Goal: Task Accomplishment & Management: Manage account settings

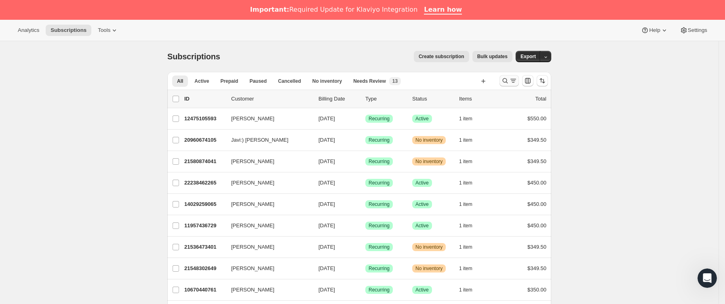
click at [508, 82] on icon "Buscar y filtrar resultados" at bounding box center [505, 81] width 8 height 8
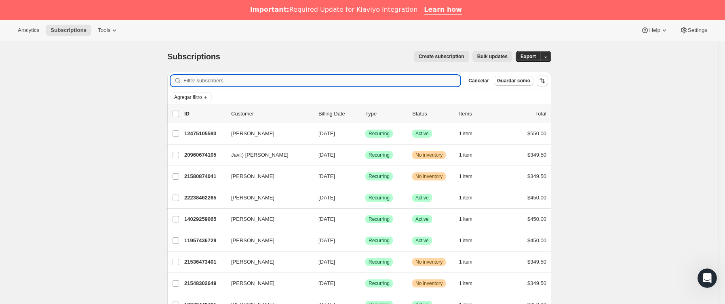
click at [277, 83] on input "Filter subscribers" at bounding box center [321, 80] width 277 height 11
paste input "[EMAIL_ADDRESS][DOMAIN_NAME]"
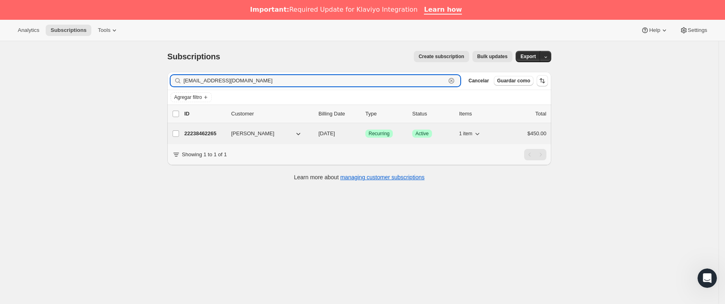
type input "[EMAIL_ADDRESS][DOMAIN_NAME]"
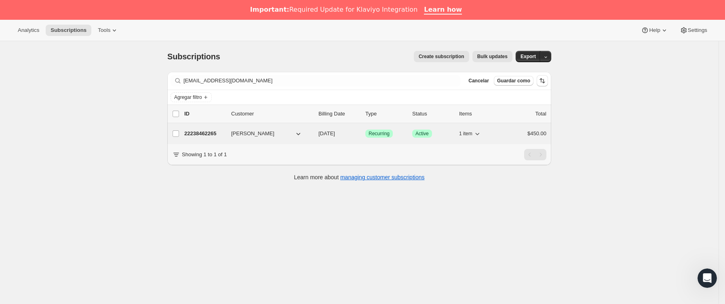
click at [228, 137] on div "22238462265 [PERSON_NAME] [DATE] Logrado Recurring Logrado Active 1 item $450.00" at bounding box center [365, 133] width 362 height 11
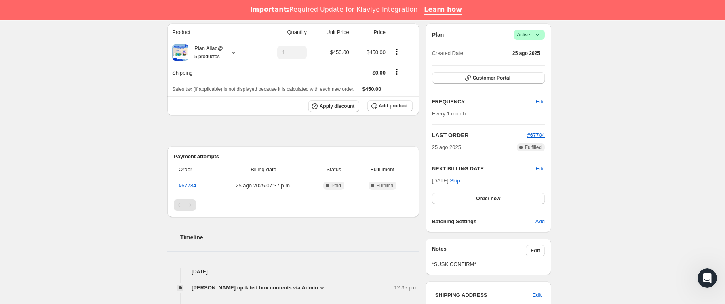
scroll to position [121, 0]
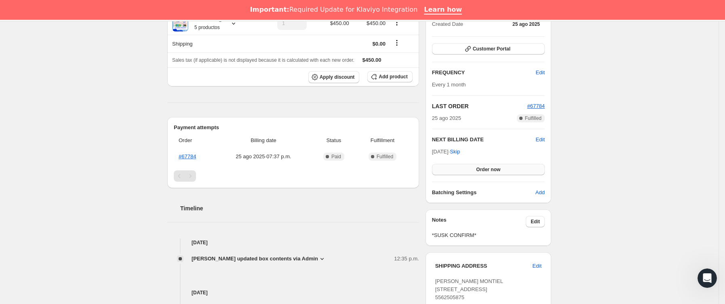
click at [488, 169] on span "Order now" at bounding box center [488, 169] width 24 height 6
click at [488, 169] on span "Click to confirm" at bounding box center [488, 169] width 37 height 6
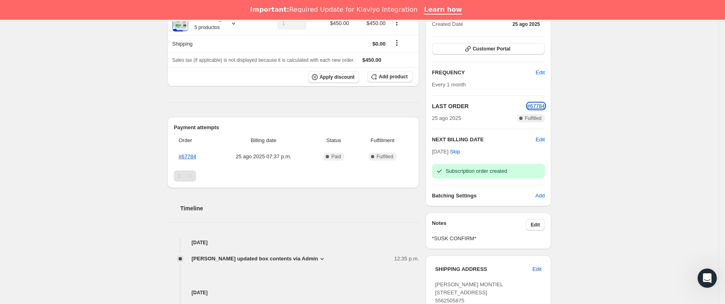
click at [534, 105] on span "#67784" at bounding box center [535, 106] width 17 height 6
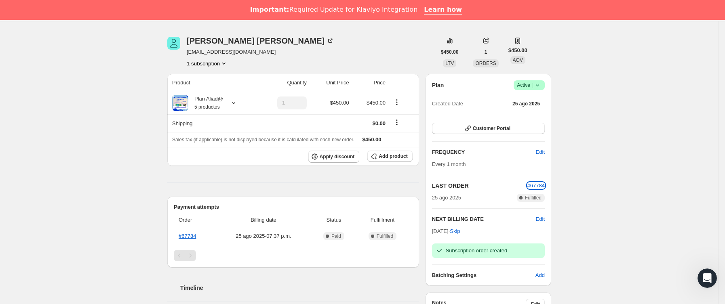
scroll to position [0, 0]
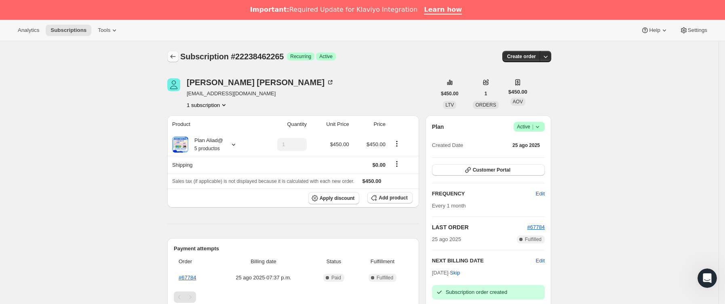
click at [174, 59] on icon "Subscriptions" at bounding box center [173, 57] width 8 height 8
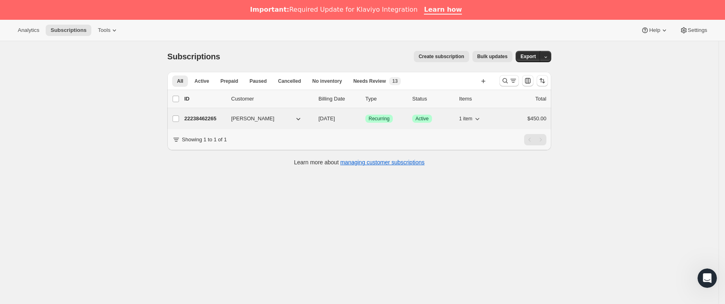
click at [231, 120] on div "22238462265 [PERSON_NAME] [DATE] Logrado Recurring Logrado Active 1 item $450.00" at bounding box center [365, 118] width 362 height 11
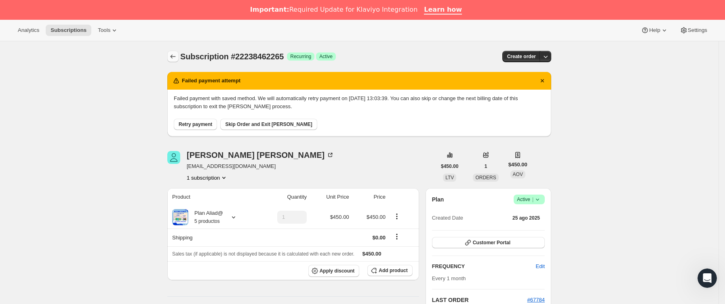
click at [173, 53] on icon "Subscriptions" at bounding box center [173, 57] width 8 height 8
